Goal: Information Seeking & Learning: Get advice/opinions

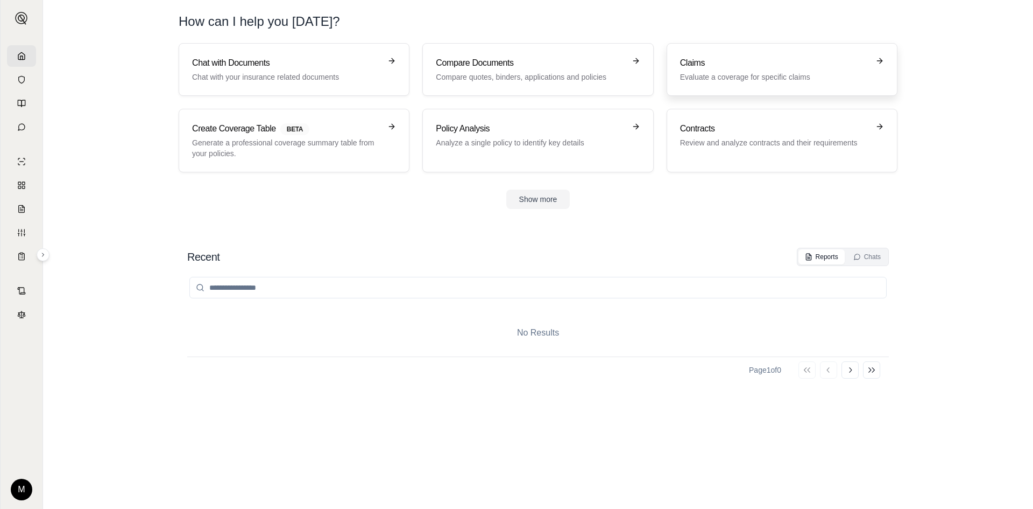
click at [798, 74] on p "Evaluate a coverage for specific claims" at bounding box center [774, 77] width 189 height 11
click at [774, 79] on p "Evaluate a coverage for specific claims" at bounding box center [774, 77] width 189 height 11
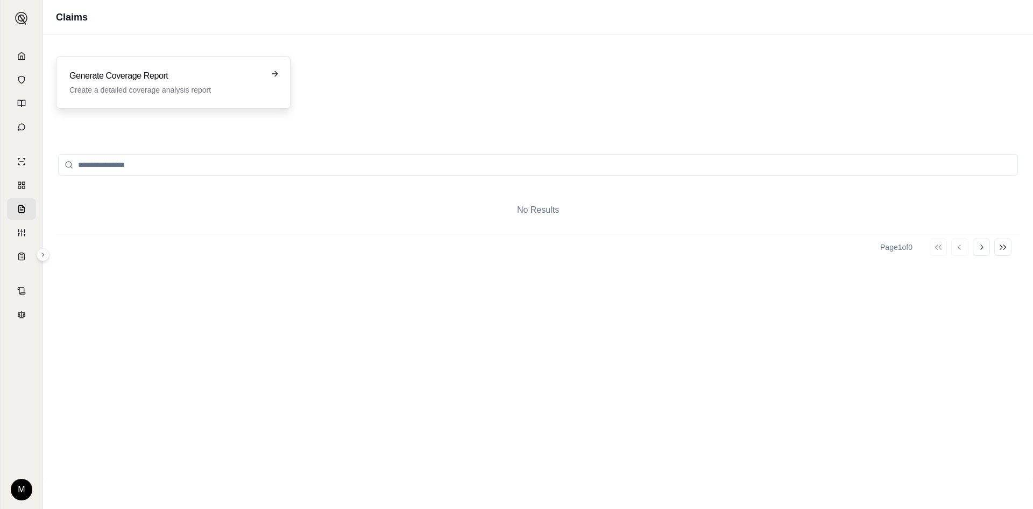
click at [174, 94] on p "Create a detailed coverage analysis report" at bounding box center [165, 89] width 193 height 11
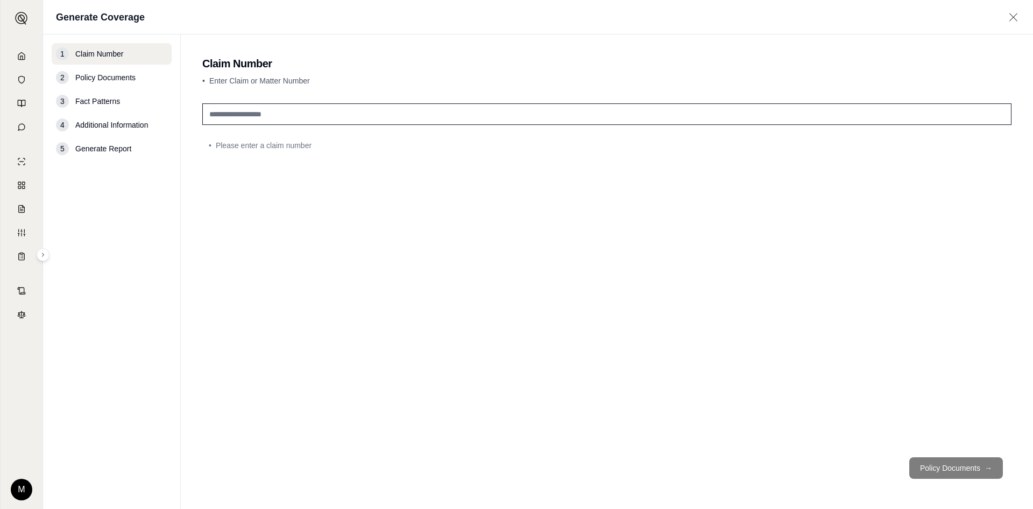
click at [93, 77] on span "Policy Documents" at bounding box center [105, 77] width 60 height 11
click at [114, 75] on span "Policy Documents" at bounding box center [105, 77] width 60 height 11
click at [110, 119] on span "Additional Information" at bounding box center [111, 124] width 73 height 11
click at [115, 152] on span "Generate Report" at bounding box center [103, 148] width 56 height 11
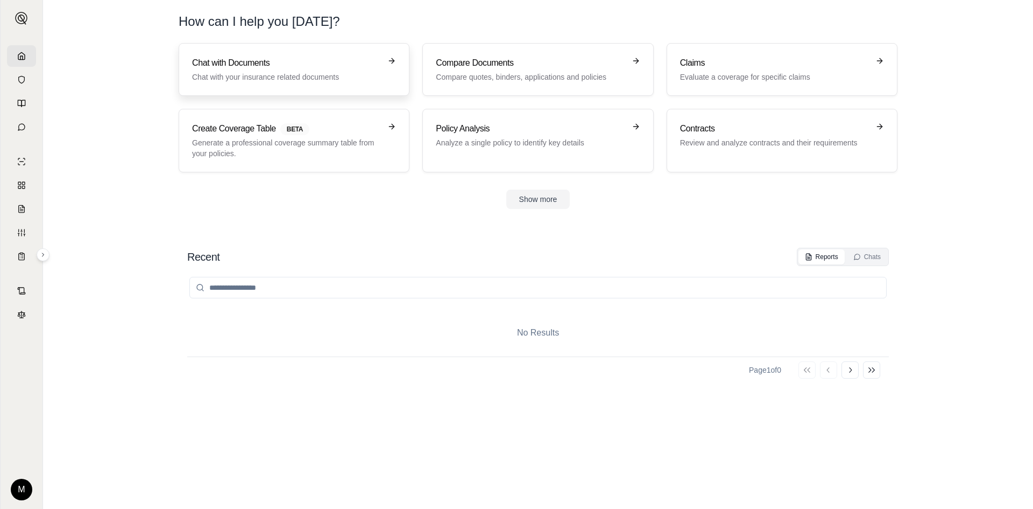
click at [303, 67] on h3 "Chat with Documents" at bounding box center [286, 63] width 189 height 13
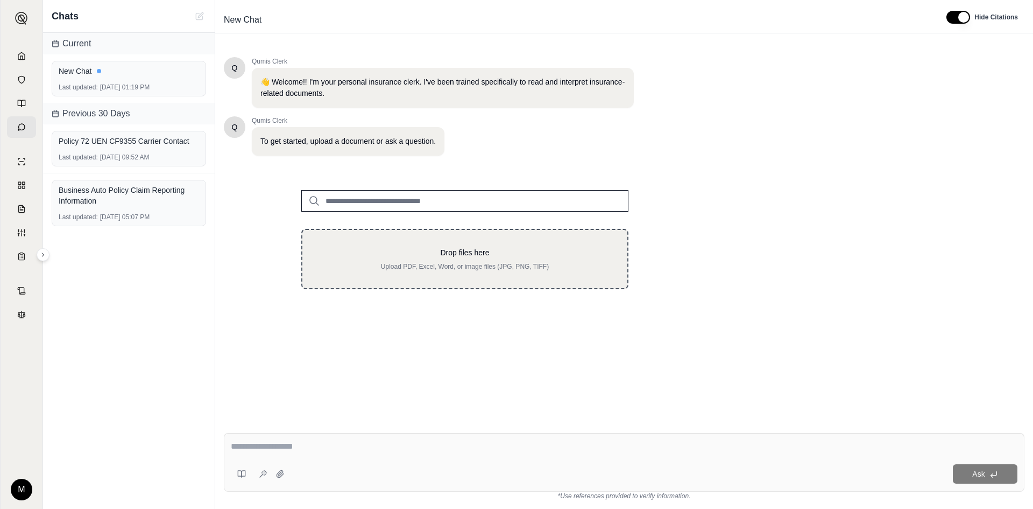
click at [472, 257] on p "Drop files here" at bounding box center [465, 252] width 291 height 11
type input "**********"
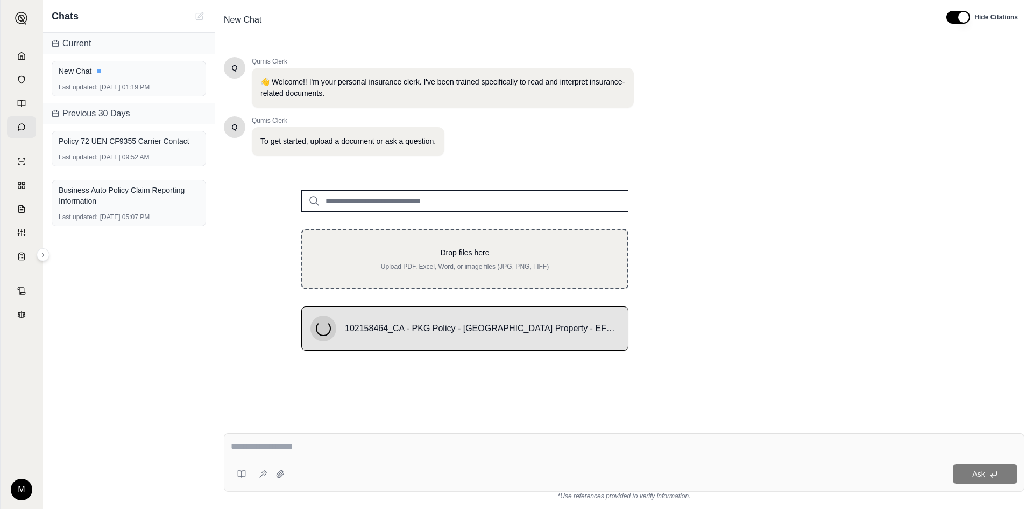
click at [525, 267] on p "Upload PDF, Excel, Word, or image files (JPG, PNG, TIFF)" at bounding box center [465, 266] width 291 height 9
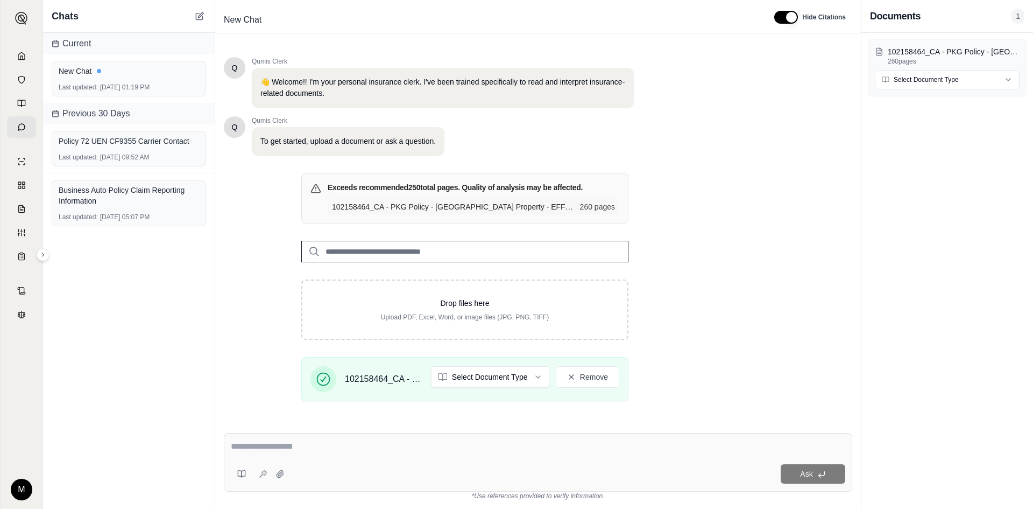
scroll to position [123, 0]
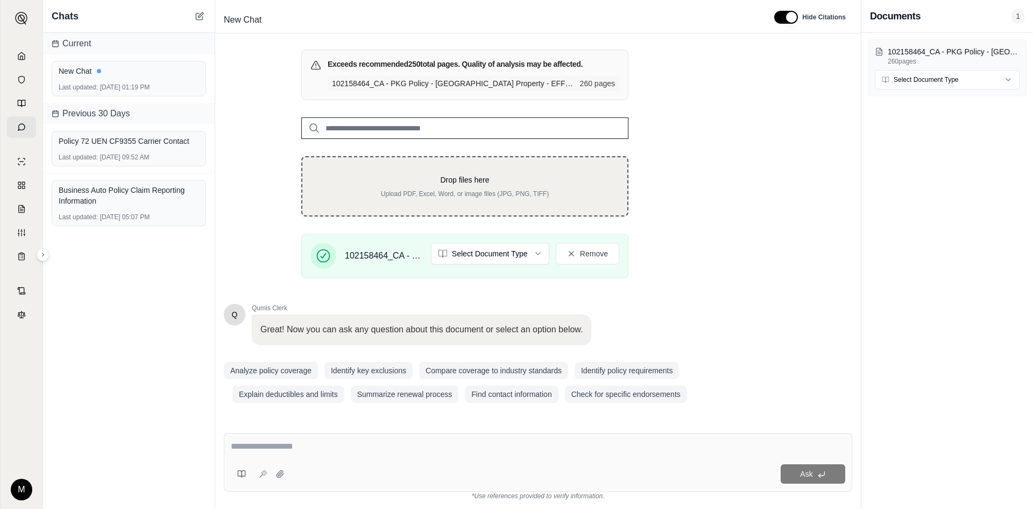
click at [499, 175] on p "Drop files here" at bounding box center [465, 179] width 291 height 11
type input "**********"
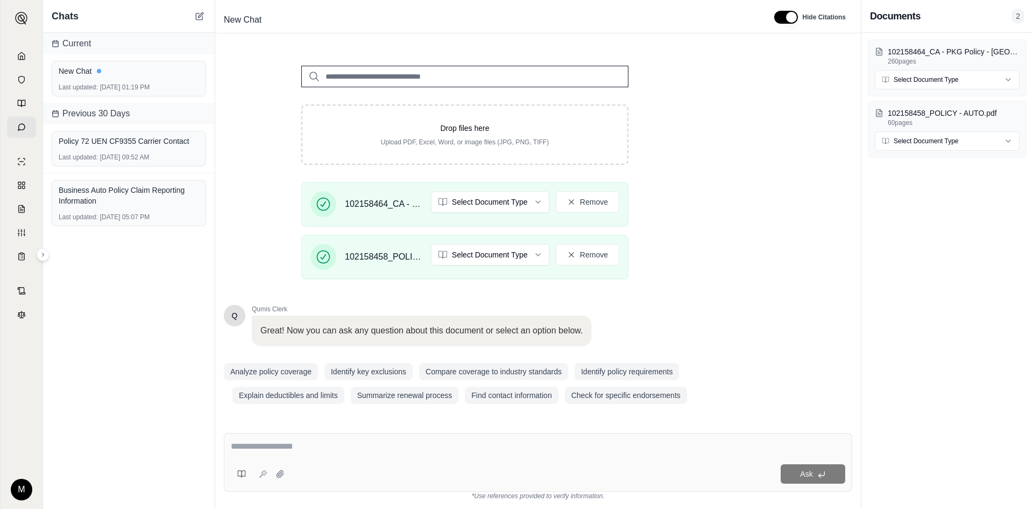
scroll to position [195, 0]
click at [340, 444] on textarea at bounding box center [538, 446] width 615 height 13
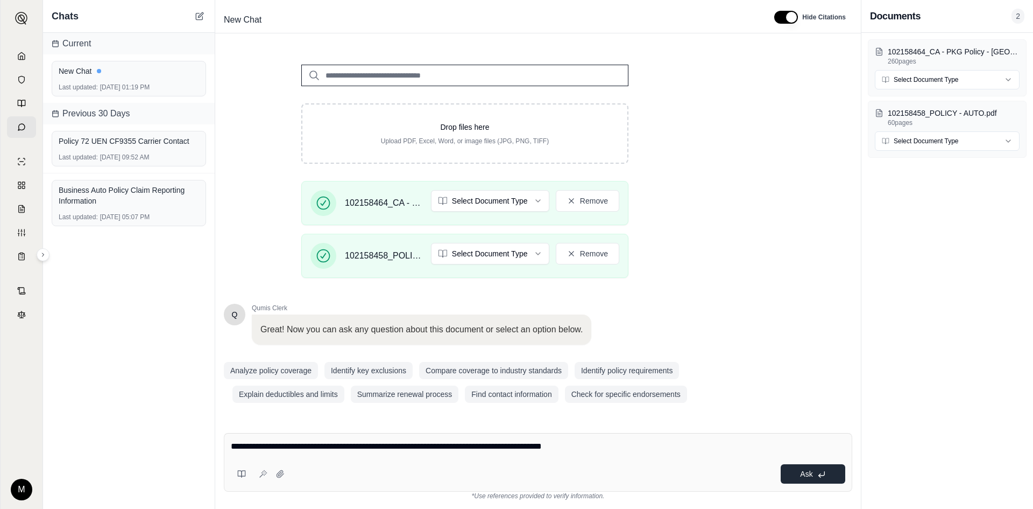
type textarea "**********"
click at [815, 471] on button "Ask" at bounding box center [813, 473] width 65 height 19
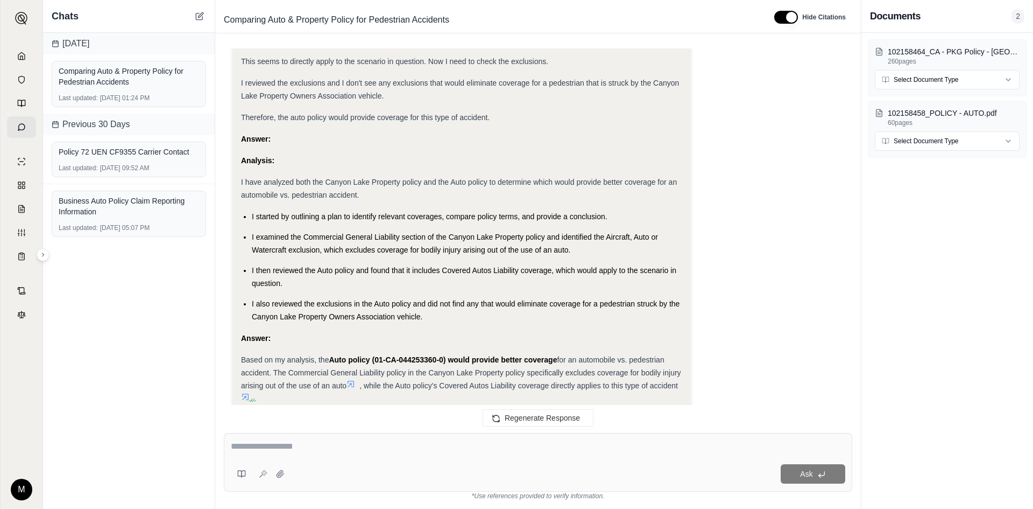
scroll to position [1036, 0]
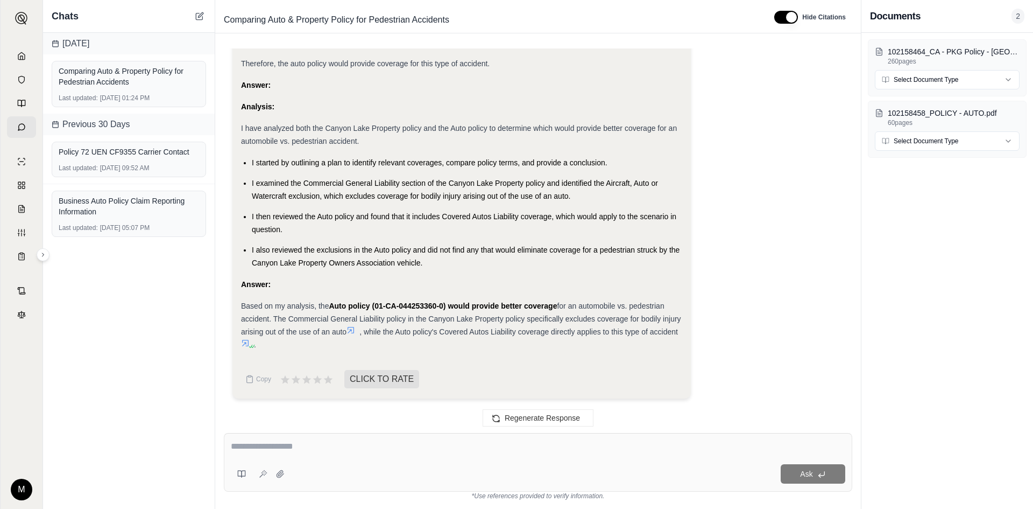
click at [403, 447] on textarea at bounding box center [538, 446] width 615 height 13
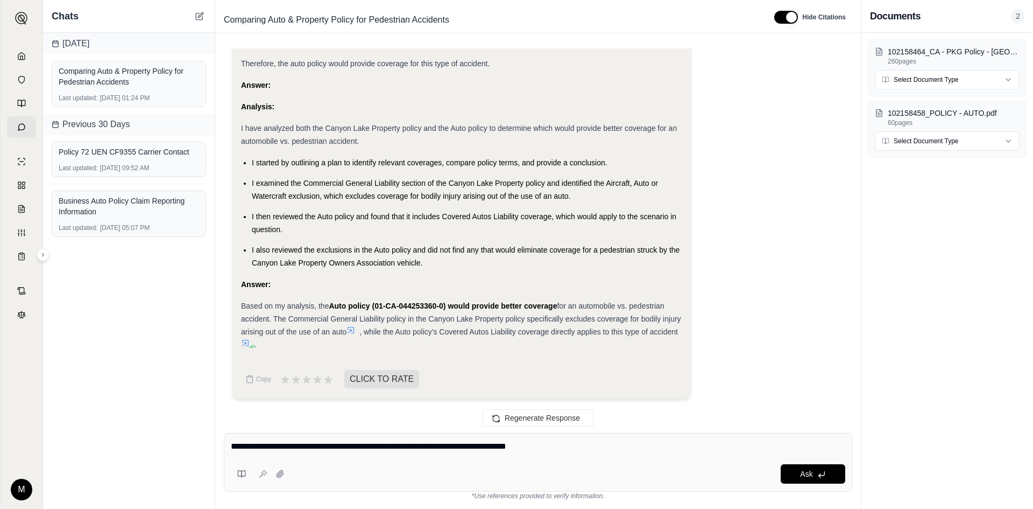
type textarea "**********"
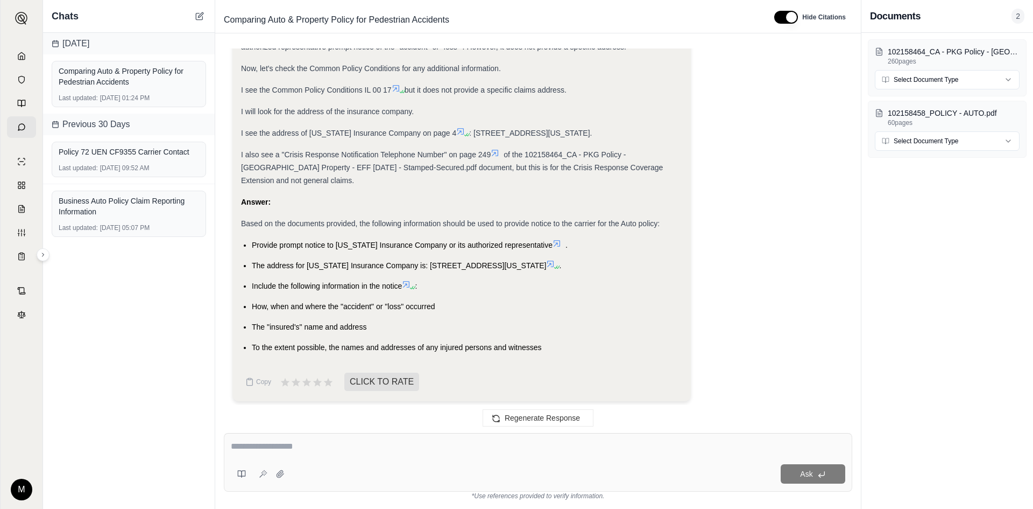
scroll to position [1655, 0]
click at [928, 118] on p "102158458_POLICY - AUTO.pdf" at bounding box center [954, 113] width 132 height 11
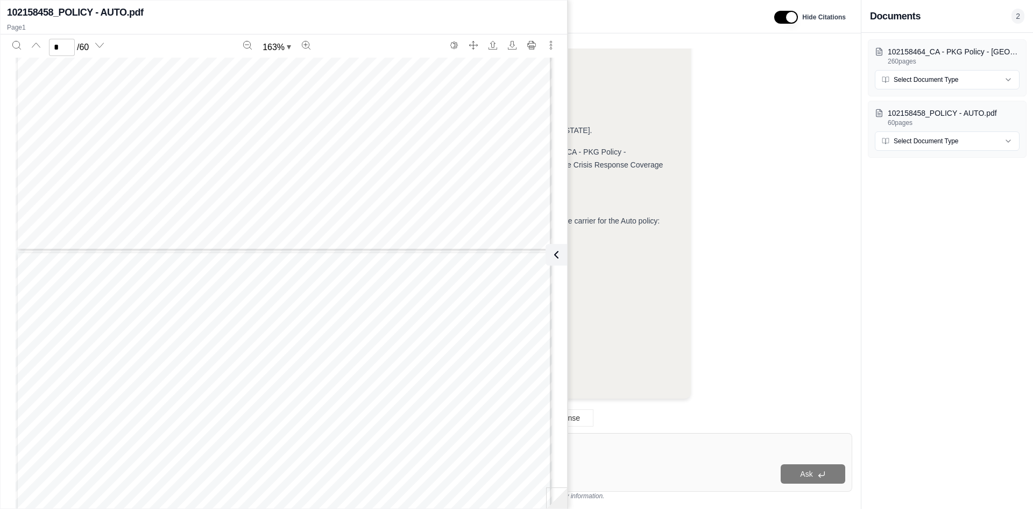
scroll to position [2691, 0]
type input "*"
click at [490, 338] on div "[US_STATE] Insurance Company COMMERCIAL AUTOMOBILE POLICY DECLARATION POLICY NO…" at bounding box center [284, 163] width 536 height 694
type input "*"
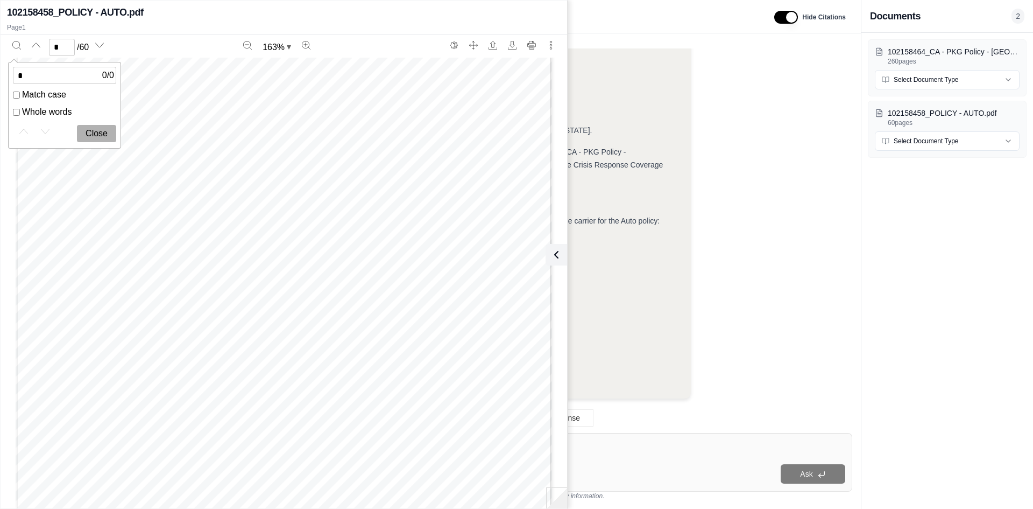
click at [99, 127] on button "Close" at bounding box center [96, 133] width 39 height 17
type input "**"
click at [806, 168] on div "Okay, I need to find the reporting information, specifically the address, to pr…" at bounding box center [537, 131] width 611 height 552
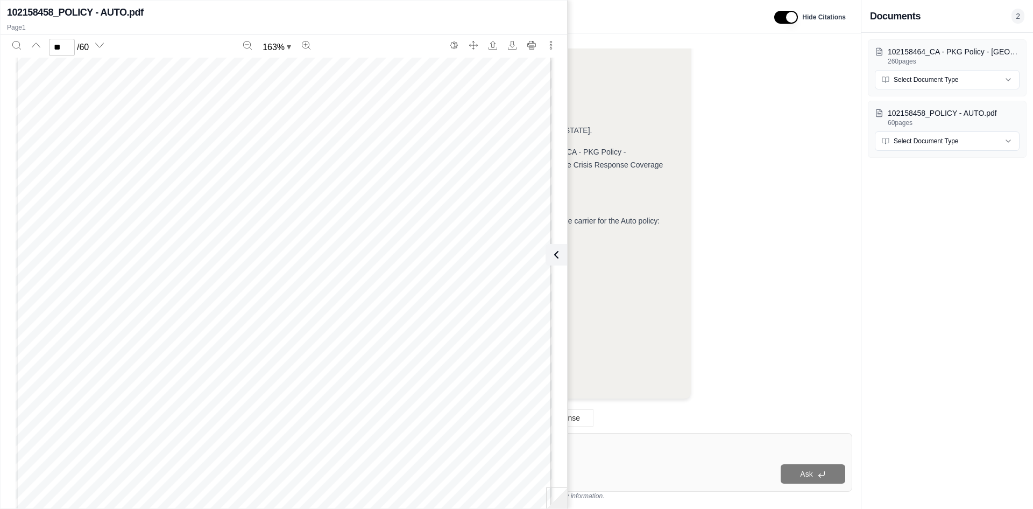
click at [681, 36] on div "Which of the two policies would provide better coverage for a automobile vs ped…" at bounding box center [538, 270] width 646 height 475
drag, startPoint x: 555, startPoint y: 21, endPoint x: 564, endPoint y: 20, distance: 9.7
click at [555, 21] on div "102158458_POLICY - AUTO.pdf Page 1" at bounding box center [284, 19] width 567 height 32
click at [606, 29] on div "Comparing Auto & Property Policy for Pedestrian Accidents Hide Citations" at bounding box center [538, 17] width 646 height 31
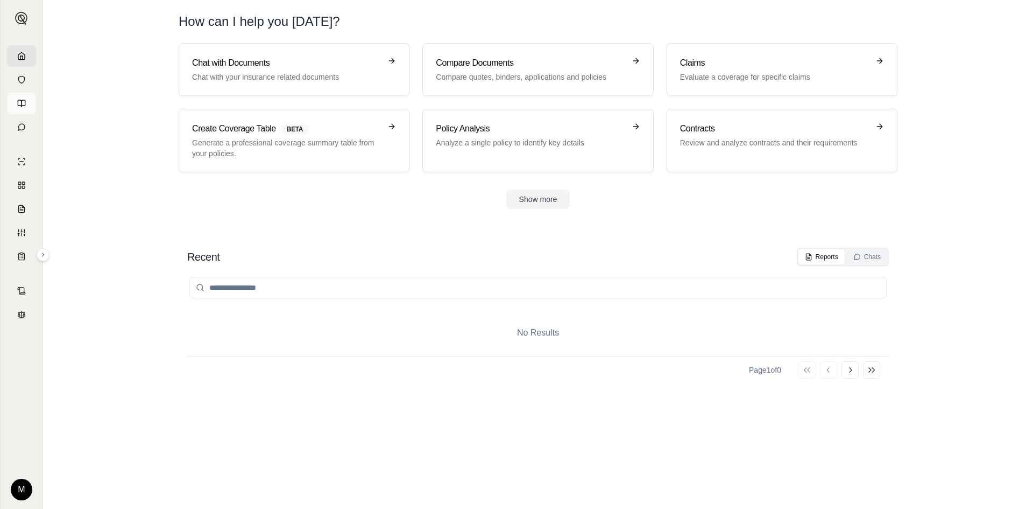
click at [24, 100] on icon at bounding box center [24, 103] width 4 height 6
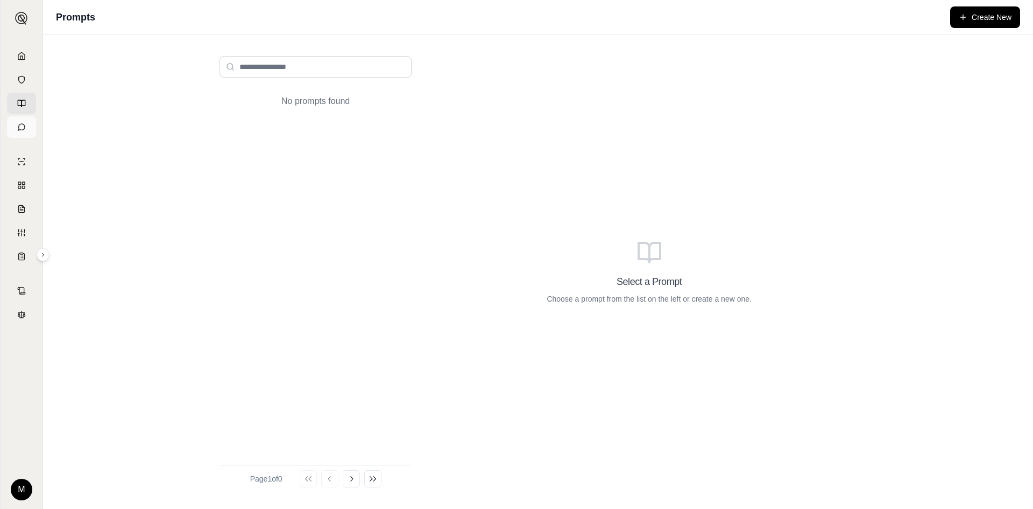
click at [21, 125] on icon at bounding box center [21, 127] width 9 height 9
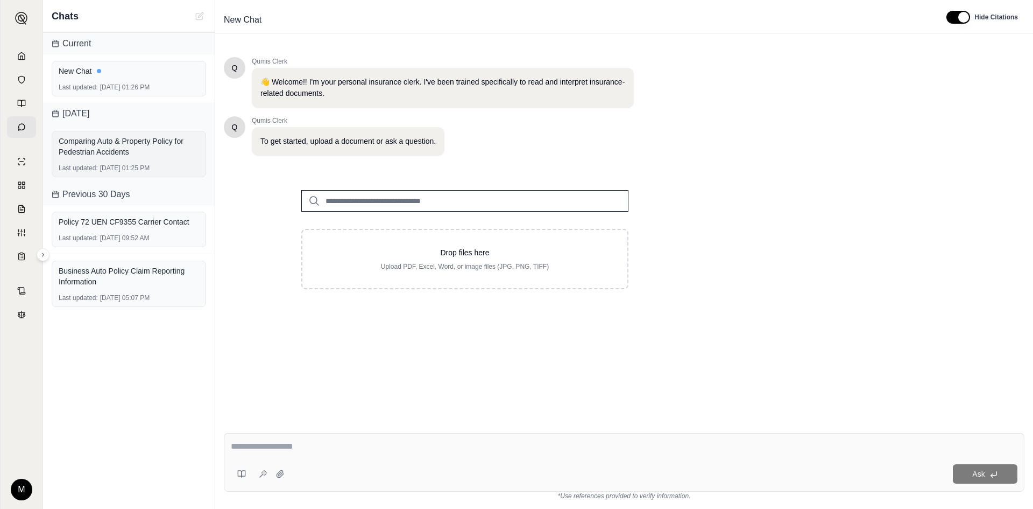
click at [163, 155] on div "Comparing Auto & Property Policy for Pedestrian Accidents" at bounding box center [129, 147] width 140 height 22
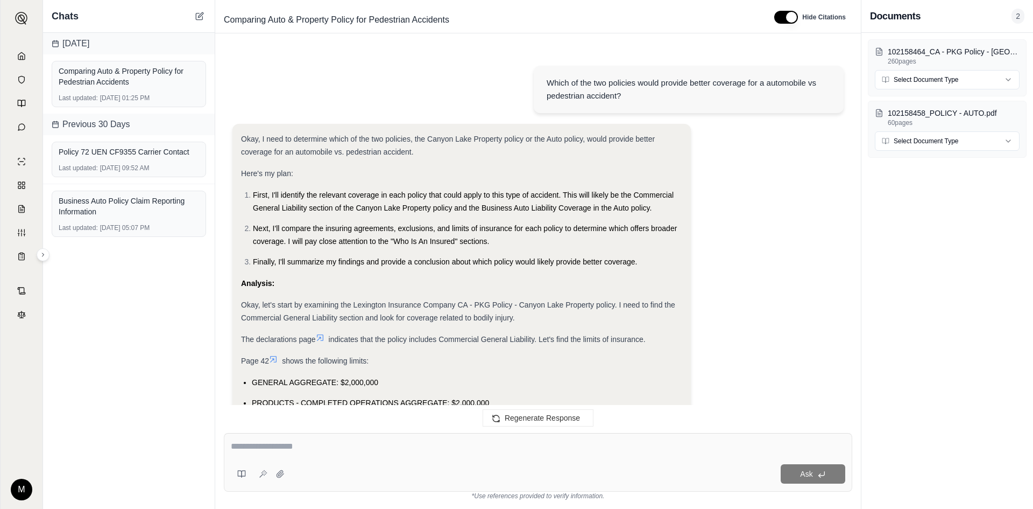
scroll to position [1655, 0]
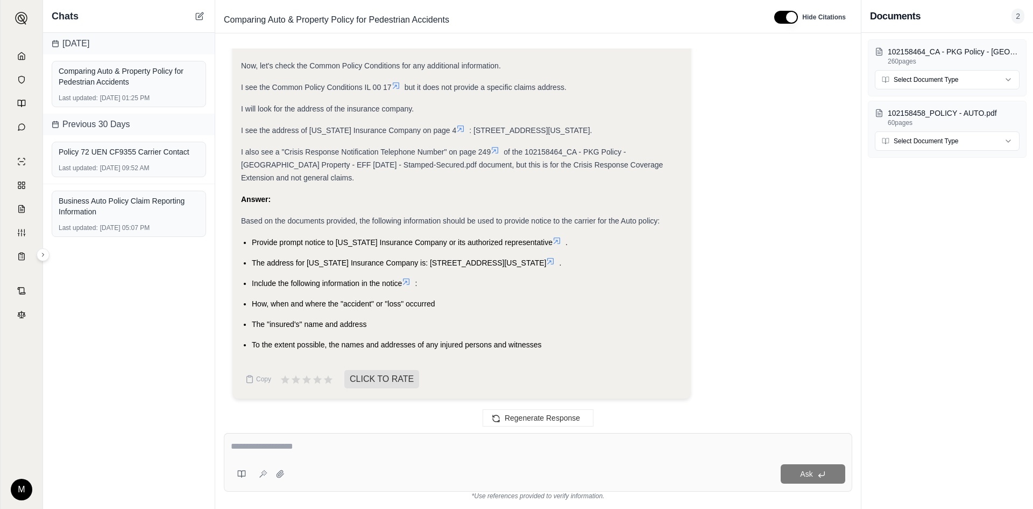
click at [413, 437] on div "Ask" at bounding box center [538, 462] width 629 height 59
type textarea "**********"
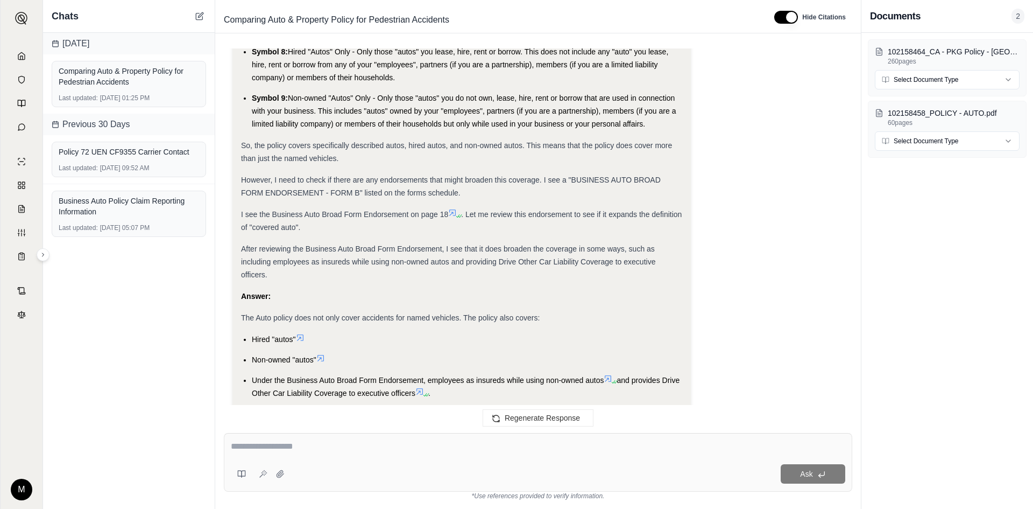
scroll to position [2460, 0]
